Goal: Task Accomplishment & Management: Manage account settings

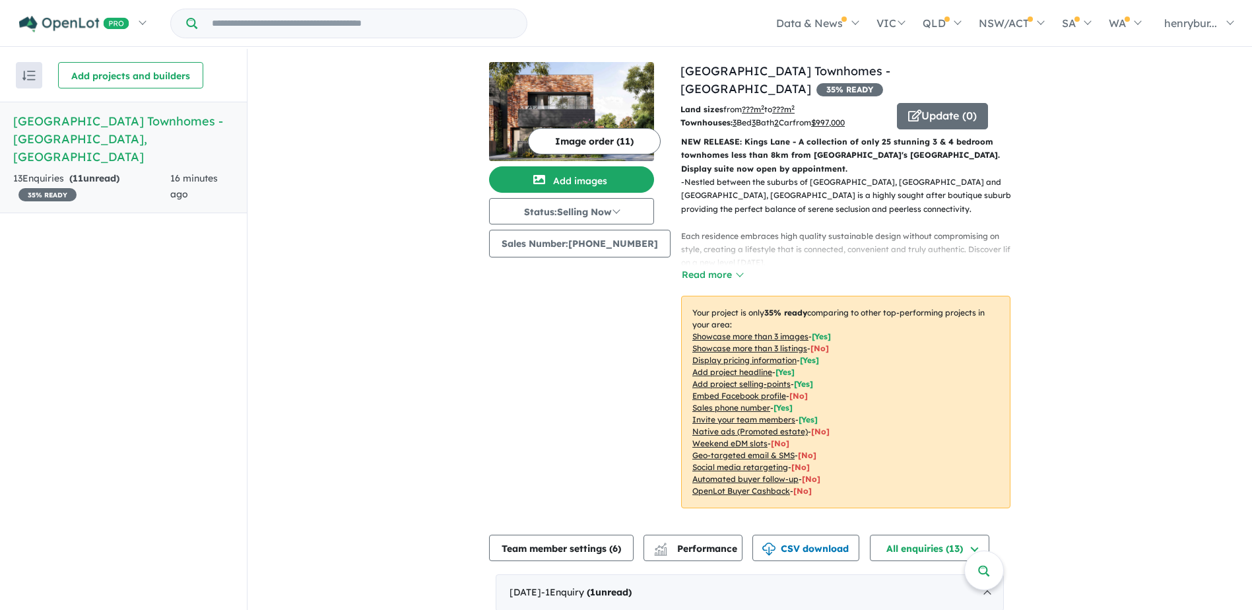
click at [55, 188] on span "35 % READY" at bounding box center [47, 194] width 58 height 13
click at [83, 172] on span "11" at bounding box center [78, 178] width 11 height 12
click at [85, 125] on h5 "Kings Lane Townhomes - South Kingsville , VIC" at bounding box center [123, 138] width 220 height 53
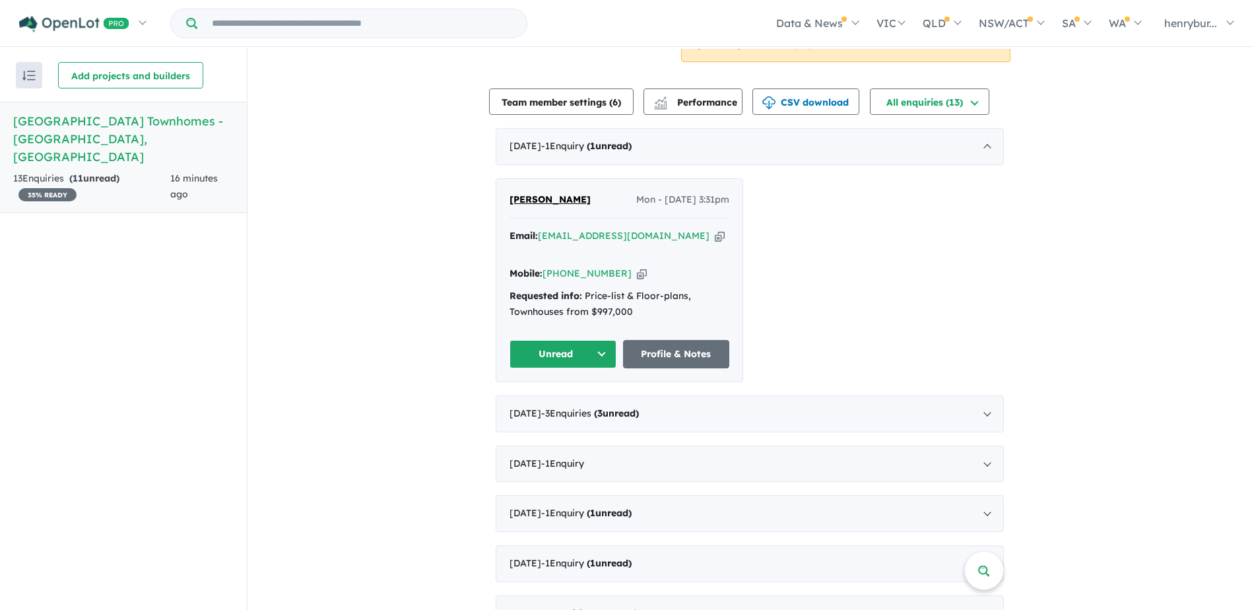
scroll to position [447, 0]
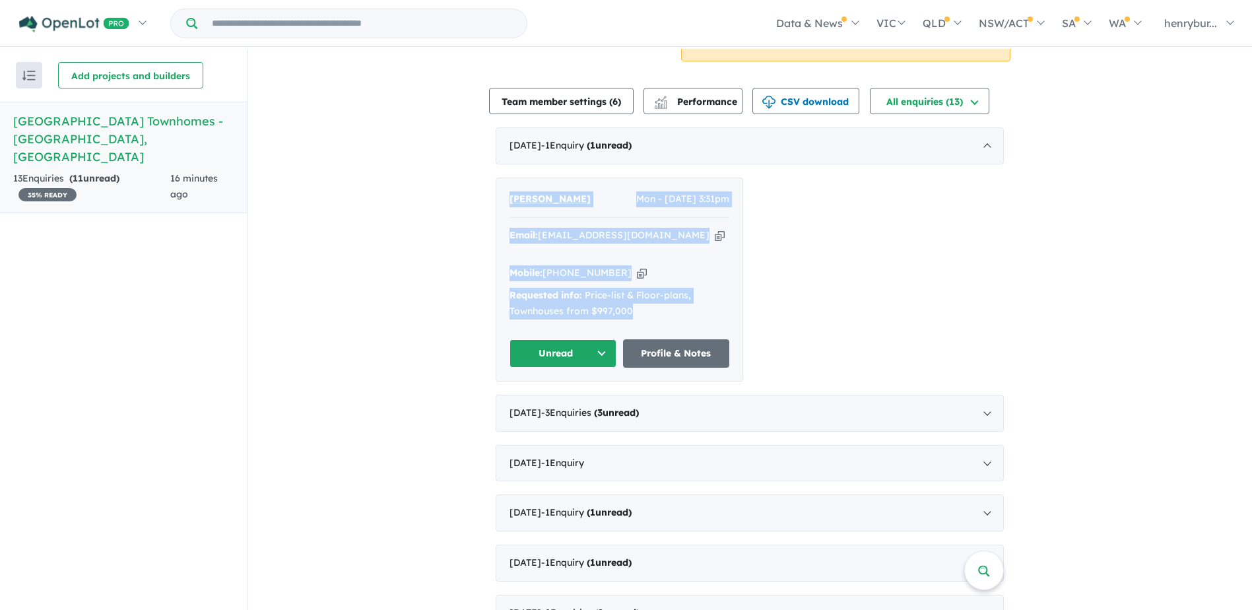
drag, startPoint x: 654, startPoint y: 280, endPoint x: 498, endPoint y: 186, distance: 182.7
click at [498, 186] on div "Fung Leow Mon - 22/09/2025, 3:31pm Email: fungsta23@gmail.com Copied! Mobile: +…" at bounding box center [619, 279] width 246 height 203
copy div "Fung Leow Mon - 22/09/2025, 3:31pm Email: fungsta23@gmail.com Copied! Mobile: +…"
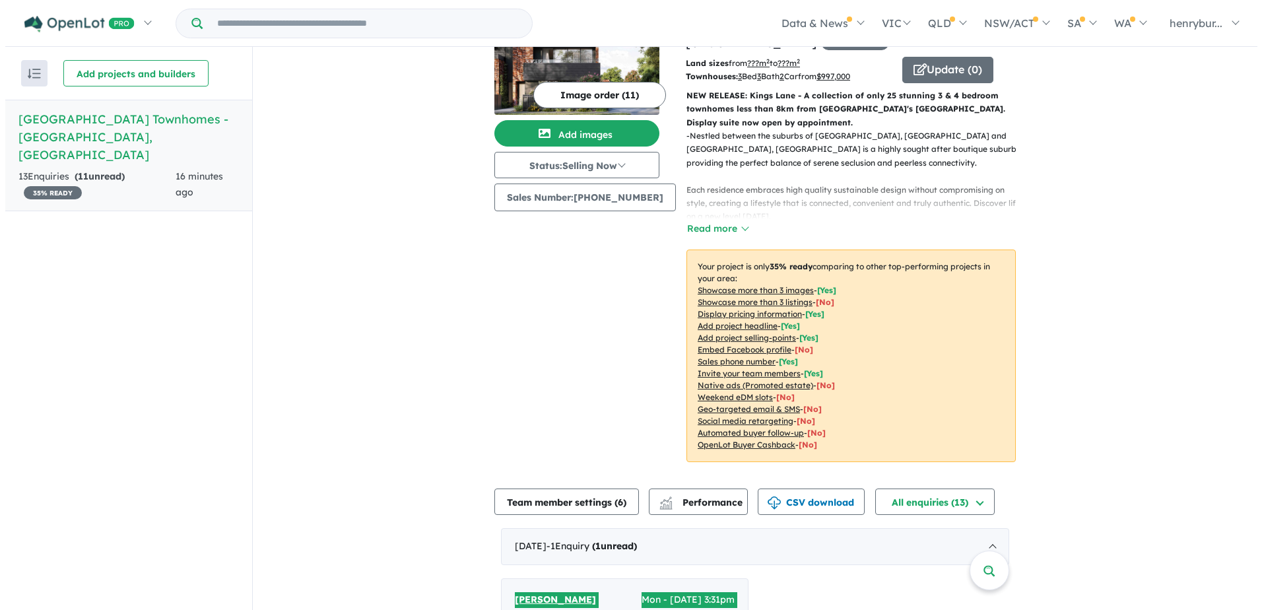
scroll to position [0, 0]
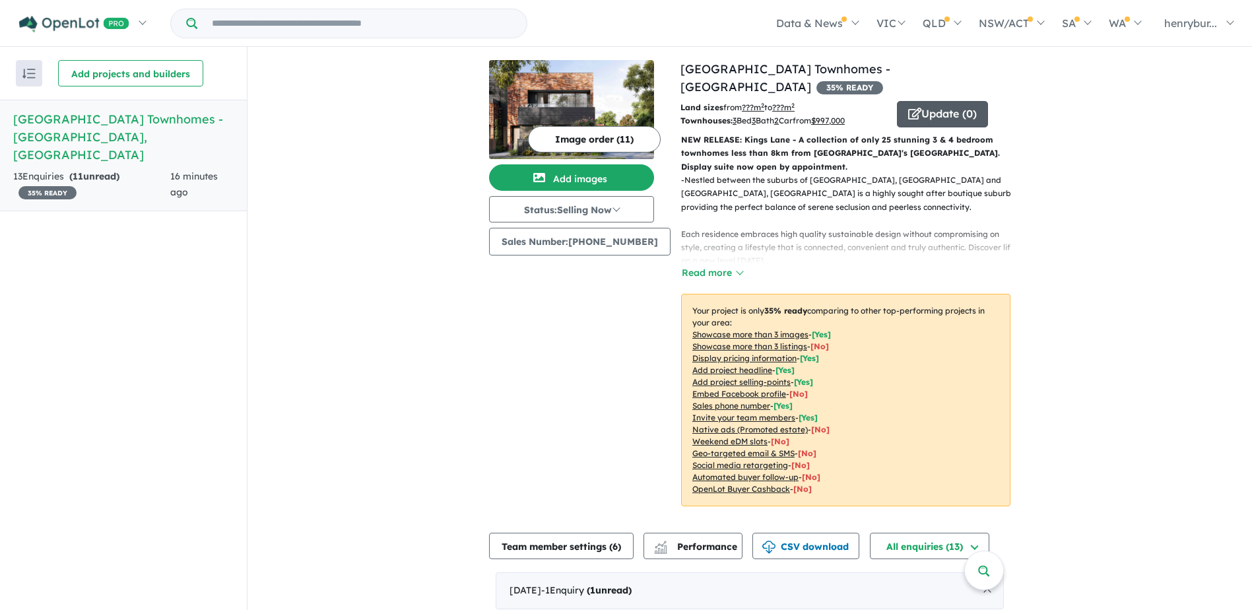
click at [947, 101] on button "Update ( 0 )" at bounding box center [942, 114] width 91 height 26
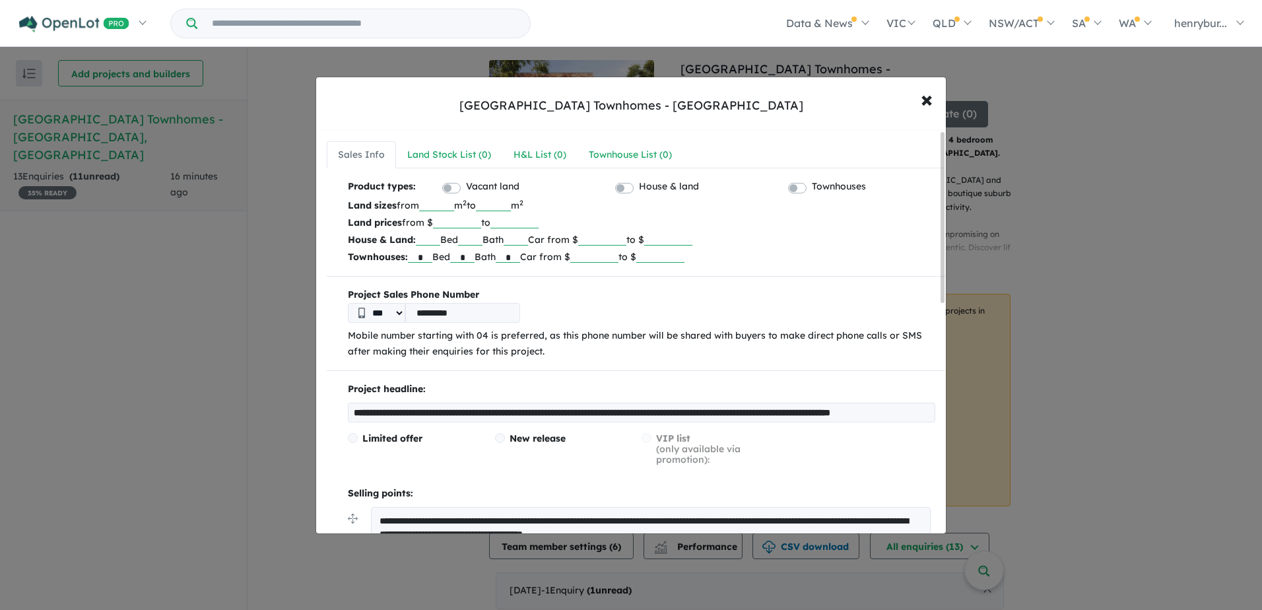
click at [615, 255] on input "******" at bounding box center [594, 256] width 48 height 13
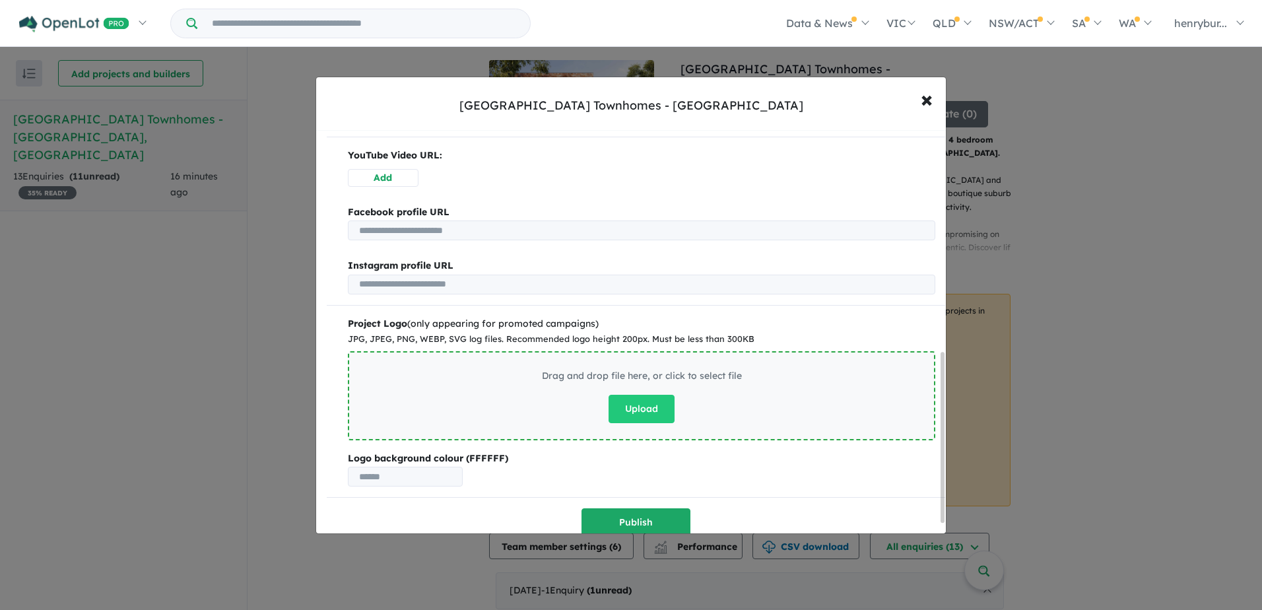
scroll to position [549, 0]
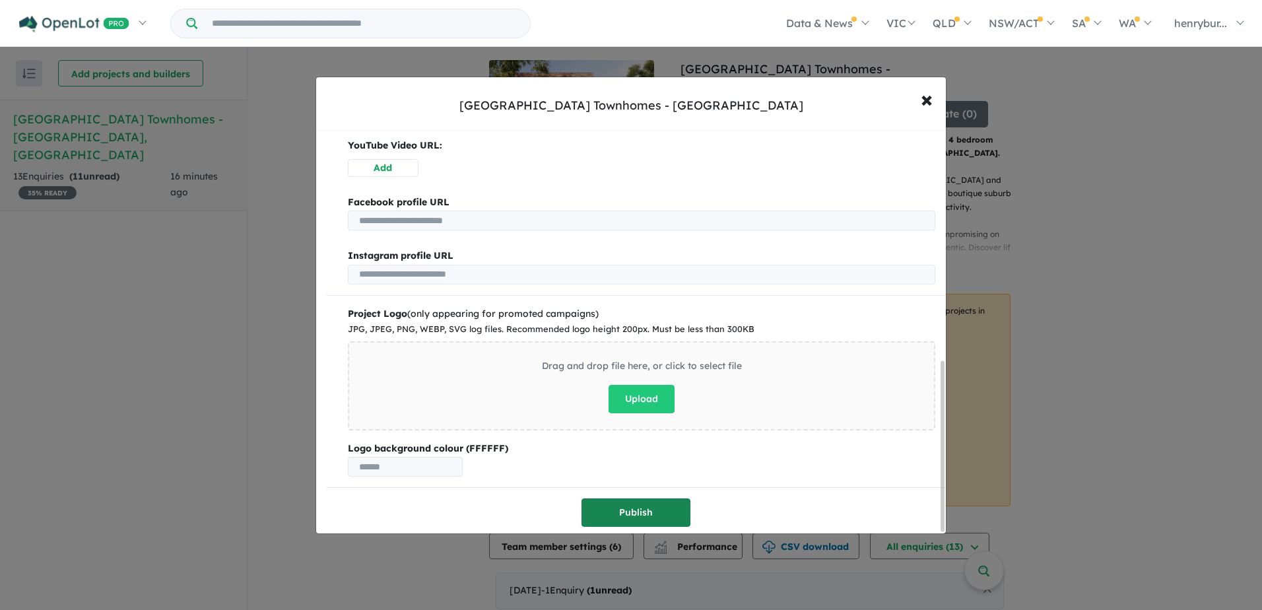
type input "******"
click at [632, 510] on button "Publish" at bounding box center [636, 512] width 109 height 28
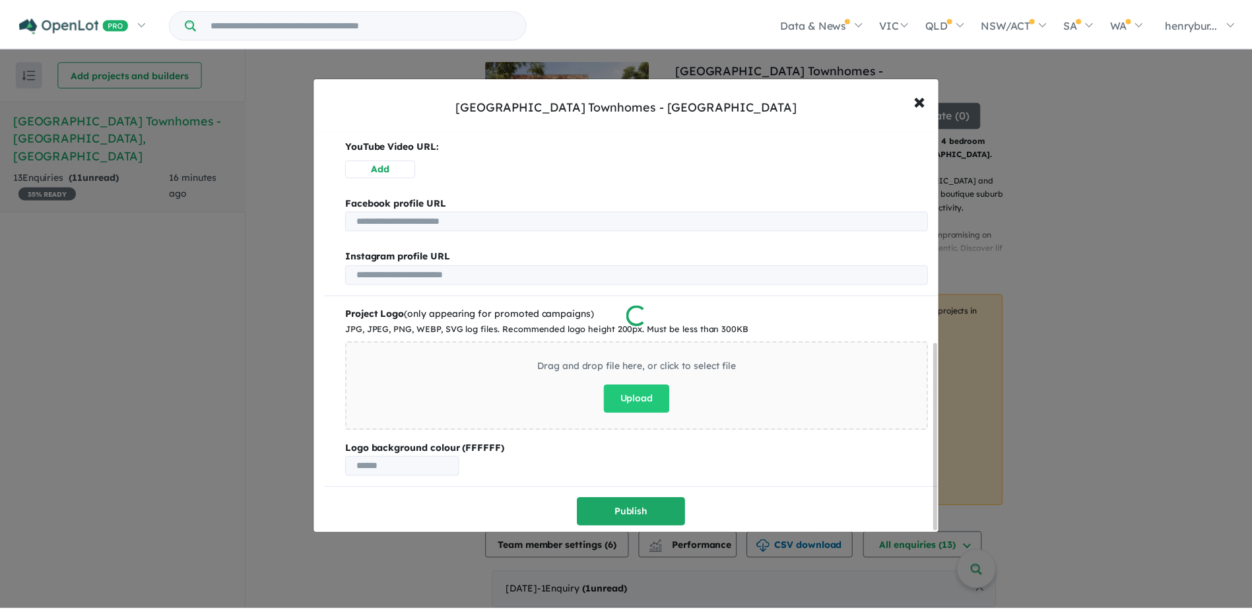
scroll to position [0, 0]
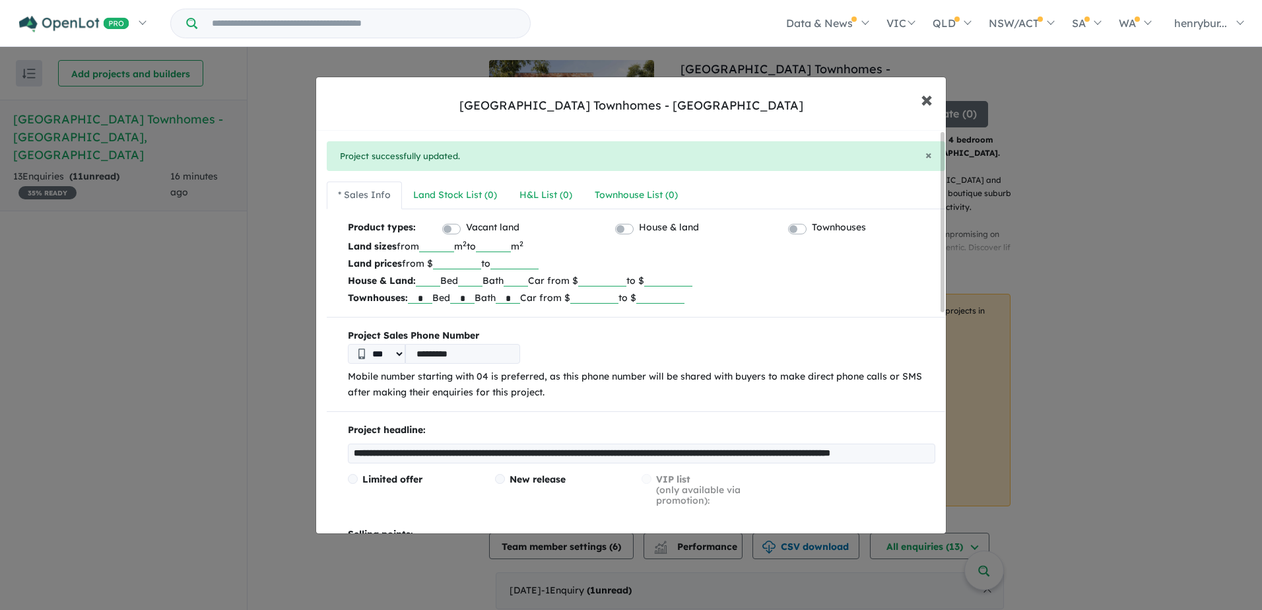
click at [929, 92] on span "×" at bounding box center [927, 99] width 12 height 28
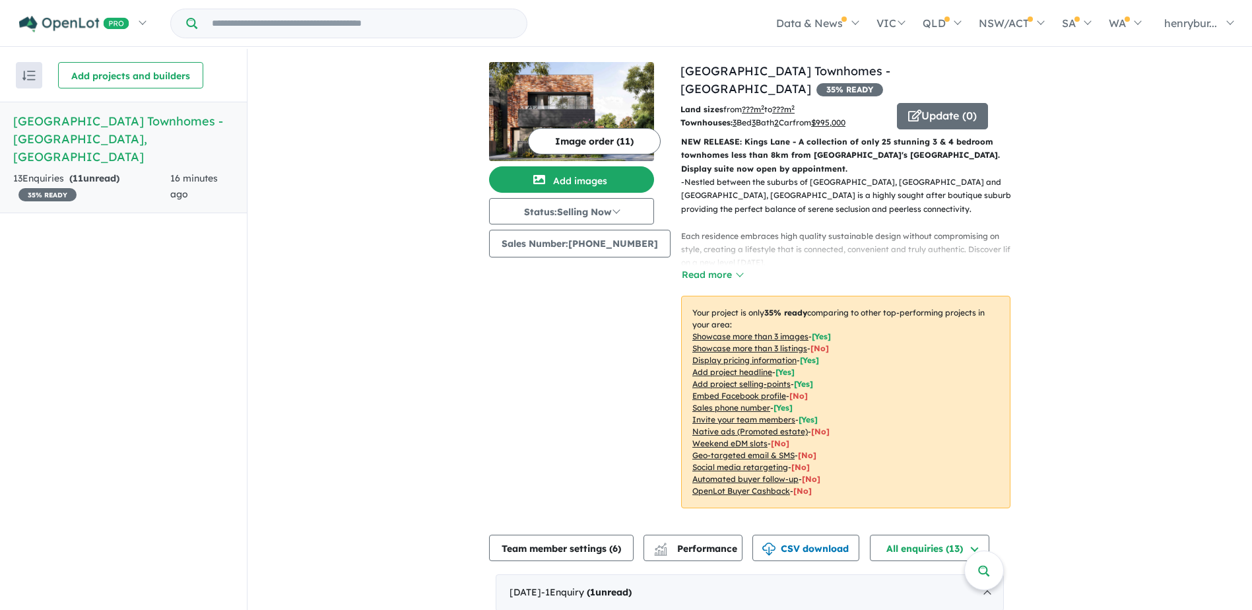
click at [66, 131] on h5 "Kings Lane Townhomes - South Kingsville , VIC" at bounding box center [123, 138] width 220 height 53
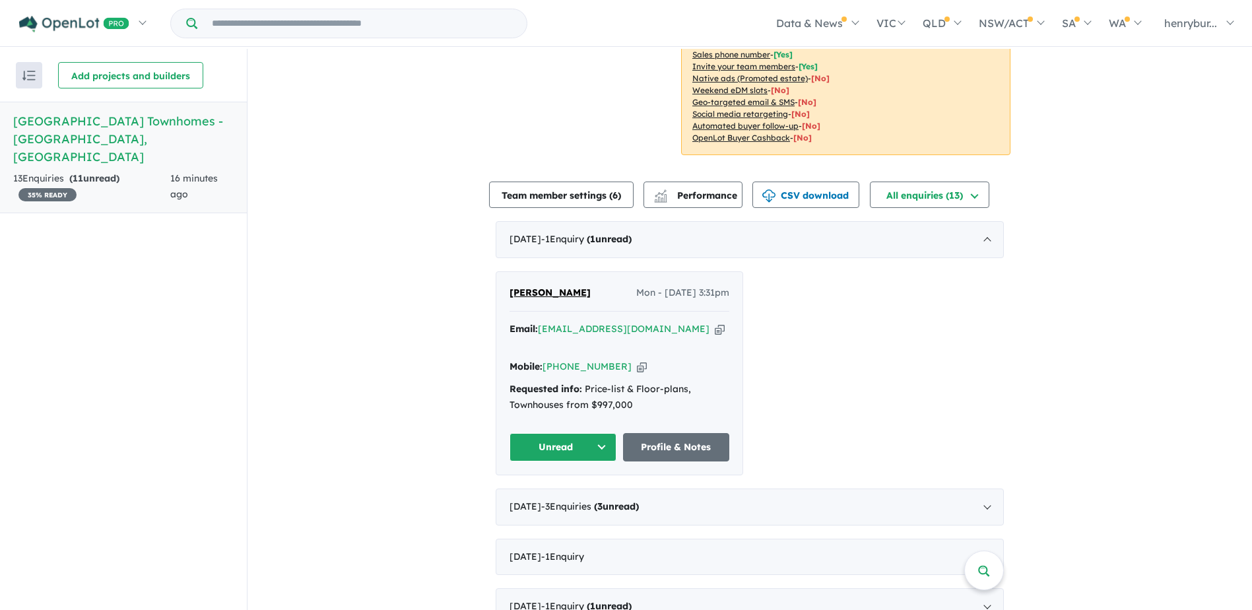
scroll to position [463, 0]
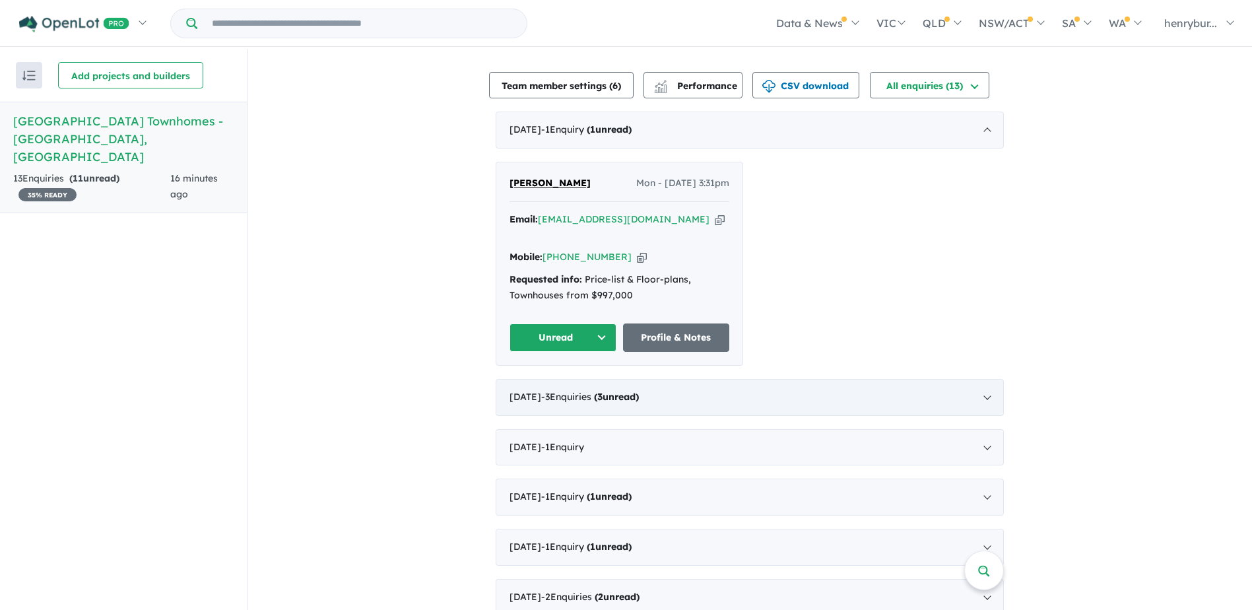
click at [592, 379] on div "May 2025 - 3 Enquir ies ( 3 unread)" at bounding box center [750, 397] width 508 height 37
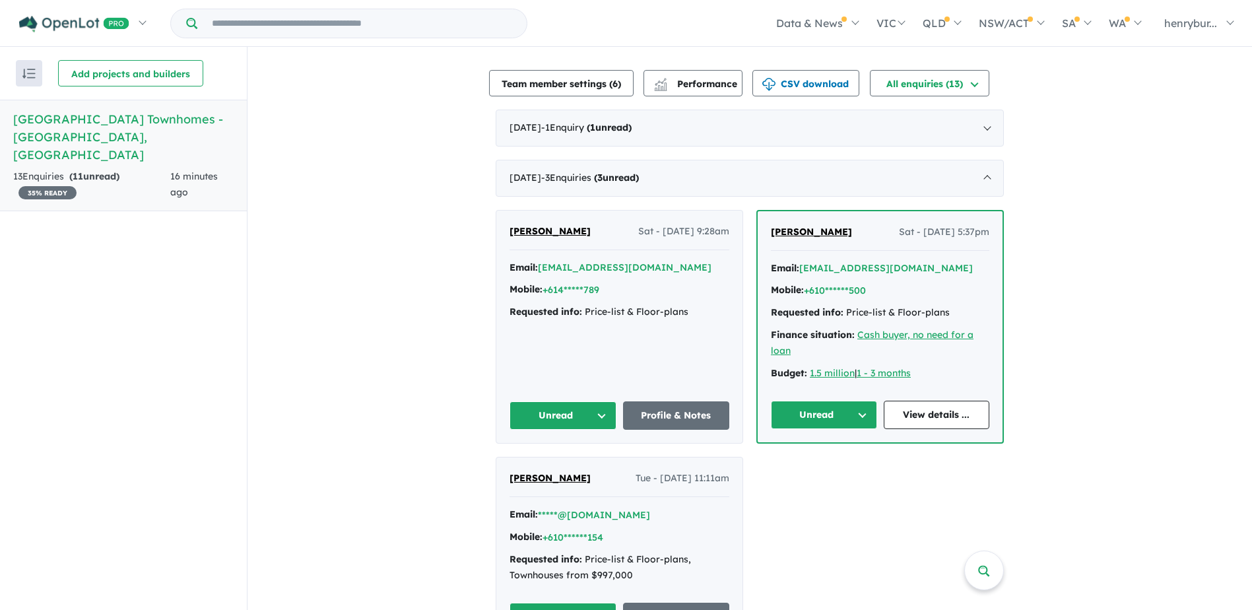
click at [524, 225] on span "[PERSON_NAME]" at bounding box center [550, 231] width 81 height 12
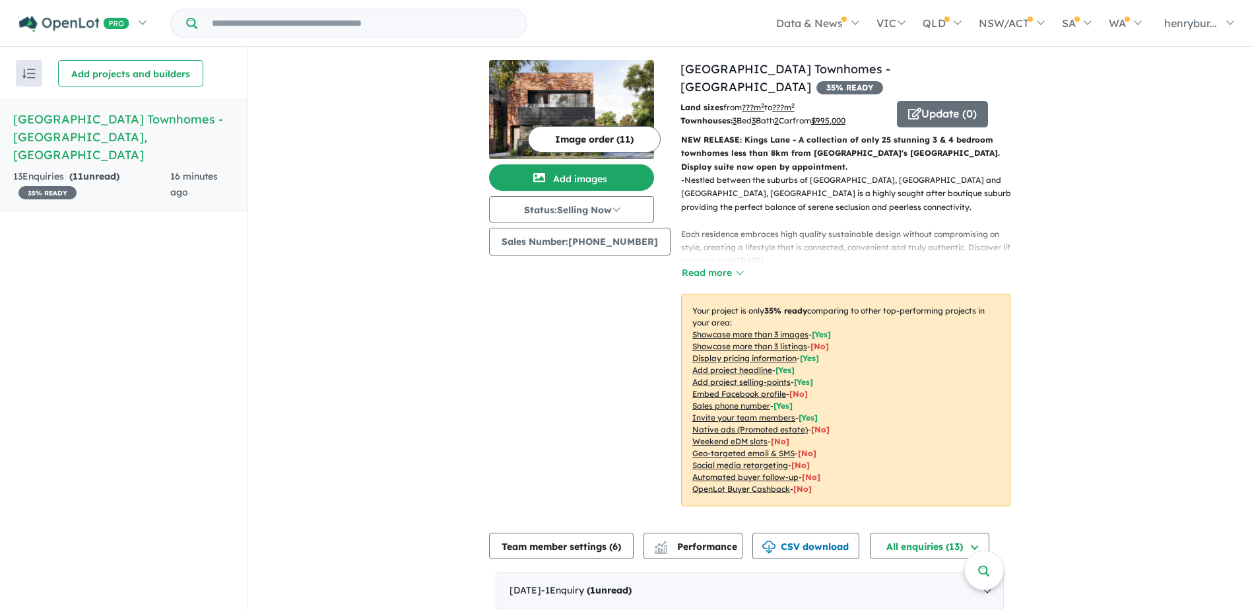
scroll to position [0, 0]
